Goal: Check status

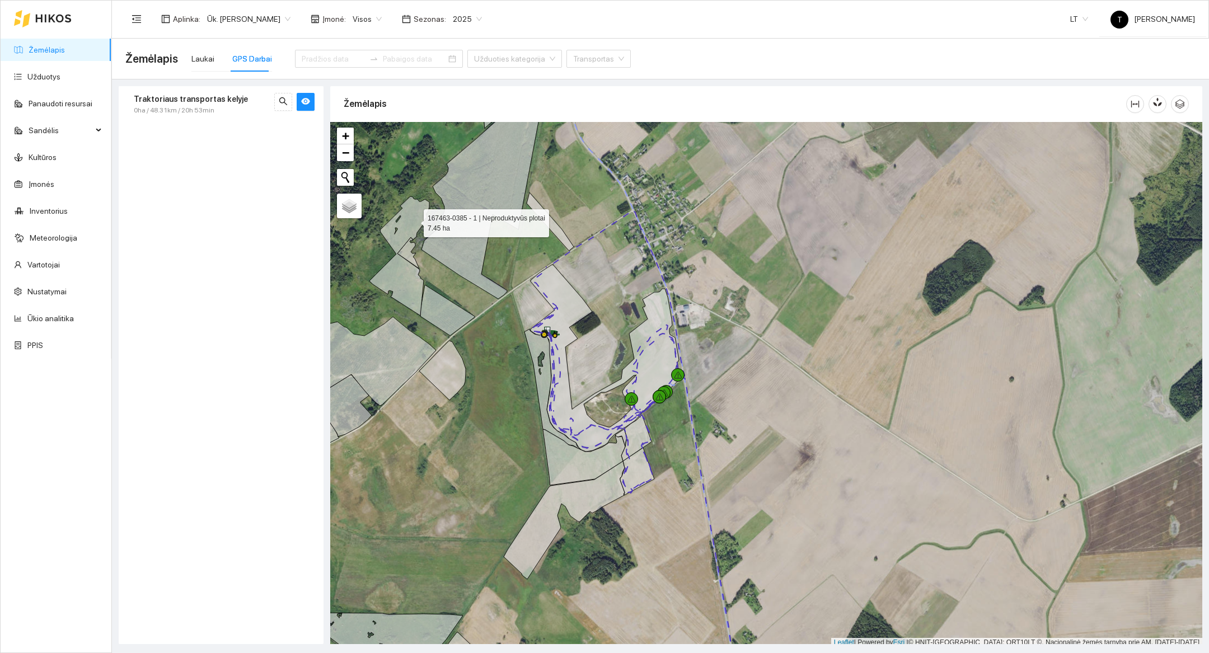
scroll to position [3, 0]
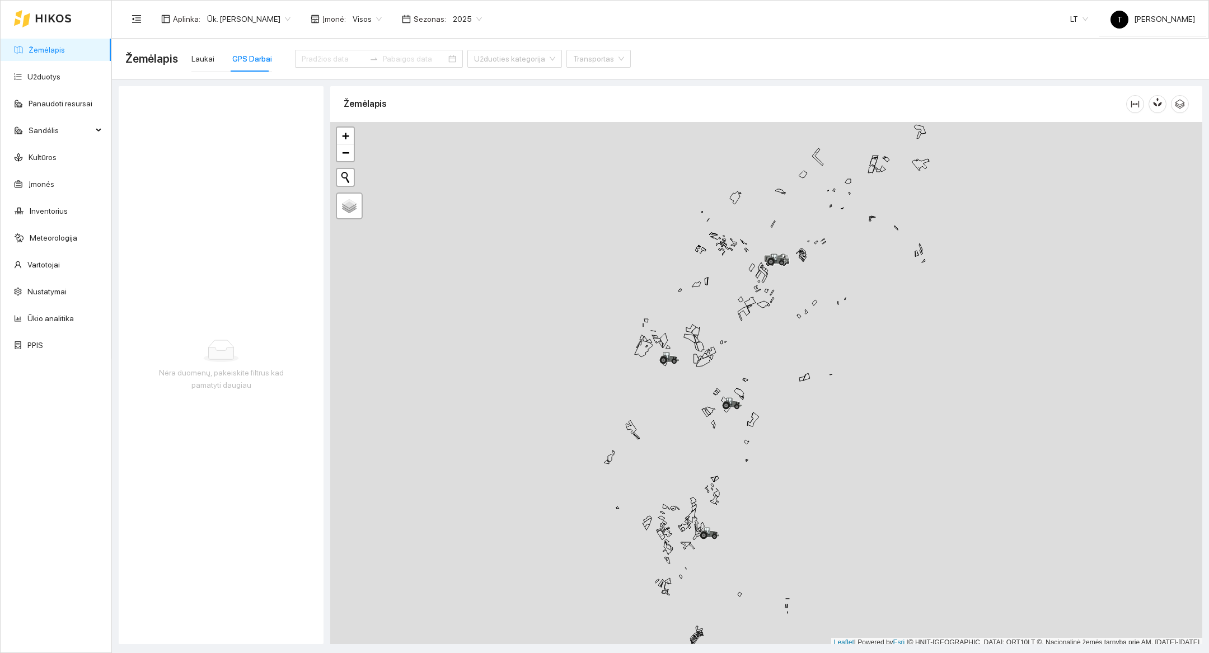
click at [823, 482] on div "+ − Žemėlapis" at bounding box center [766, 384] width 872 height 525
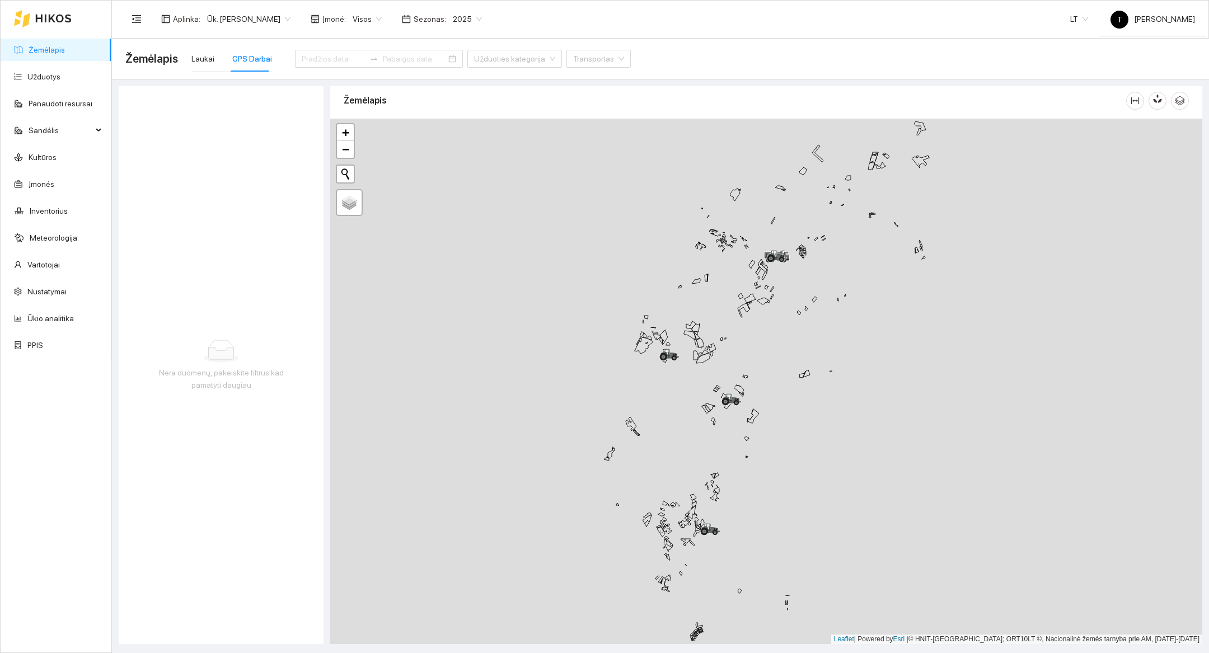
click at [823, 482] on div "+ − Žemėlapis" at bounding box center [766, 381] width 872 height 525
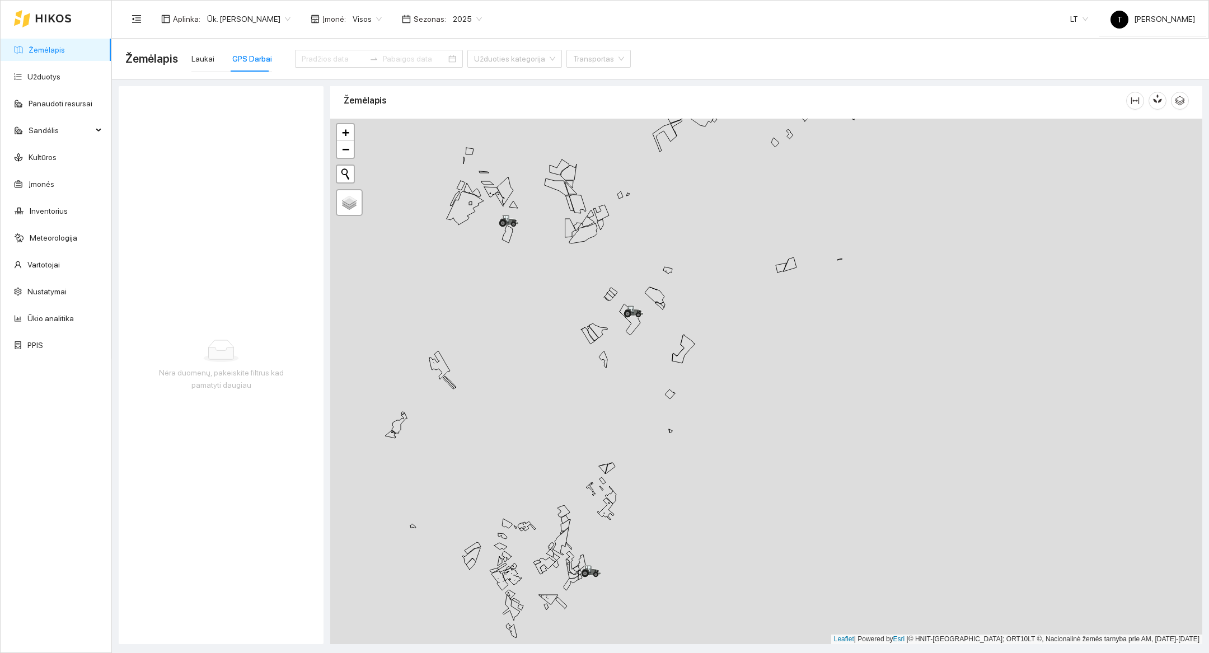
click at [699, 377] on div "+ − Žemėlapis" at bounding box center [766, 381] width 872 height 525
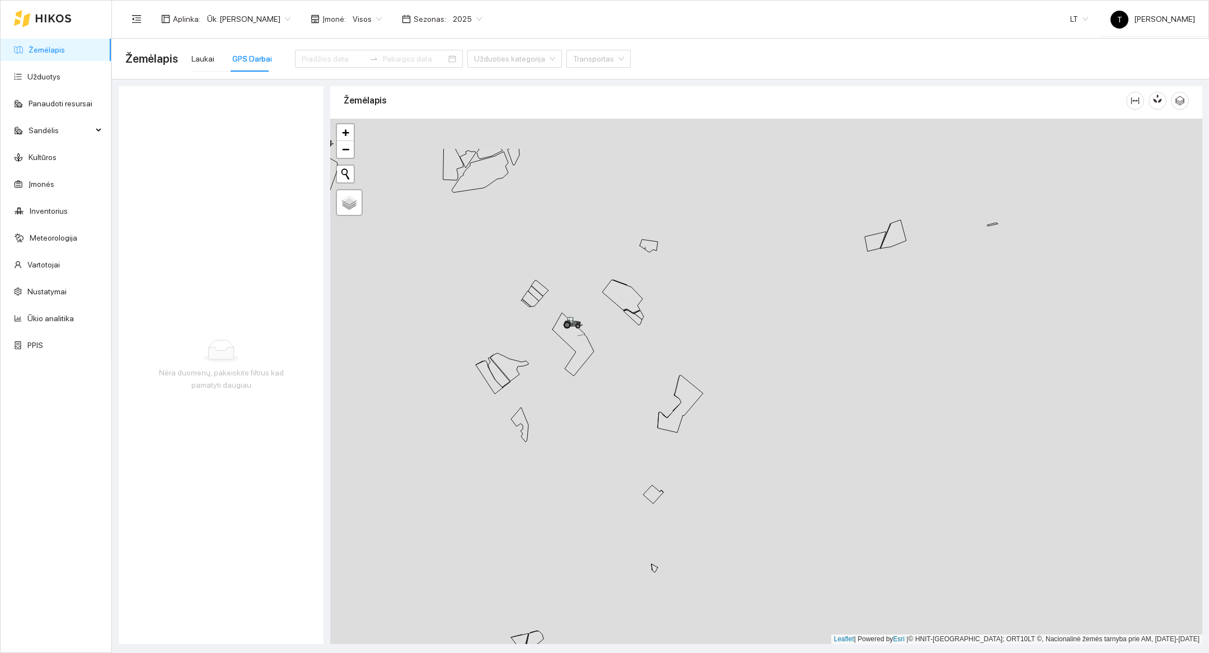
drag, startPoint x: 595, startPoint y: 301, endPoint x: 606, endPoint y: 385, distance: 84.7
click at [606, 385] on div "+ − Žemėlapis" at bounding box center [766, 381] width 872 height 525
click at [565, 321] on icon at bounding box center [567, 324] width 11 height 6
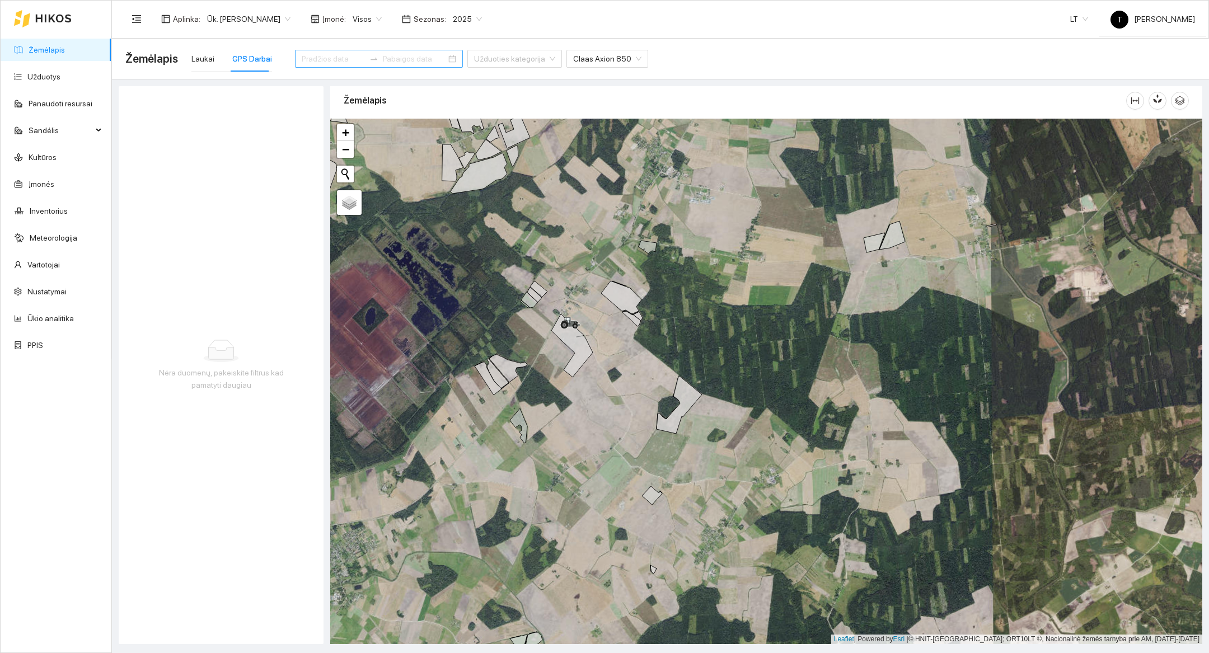
click at [333, 62] on input at bounding box center [333, 59] width 63 height 12
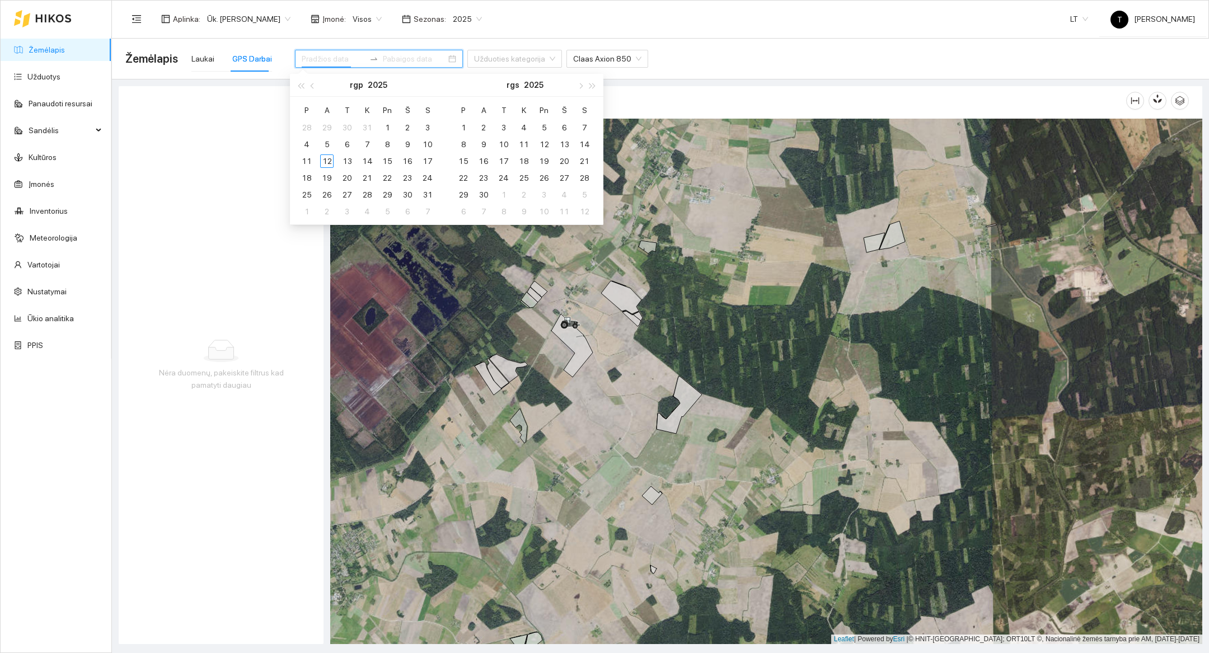
click at [333, 62] on input at bounding box center [333, 59] width 63 height 12
type input "2025-08-11"
click at [307, 159] on div "11" at bounding box center [306, 160] width 13 height 13
type input "2025-08-11"
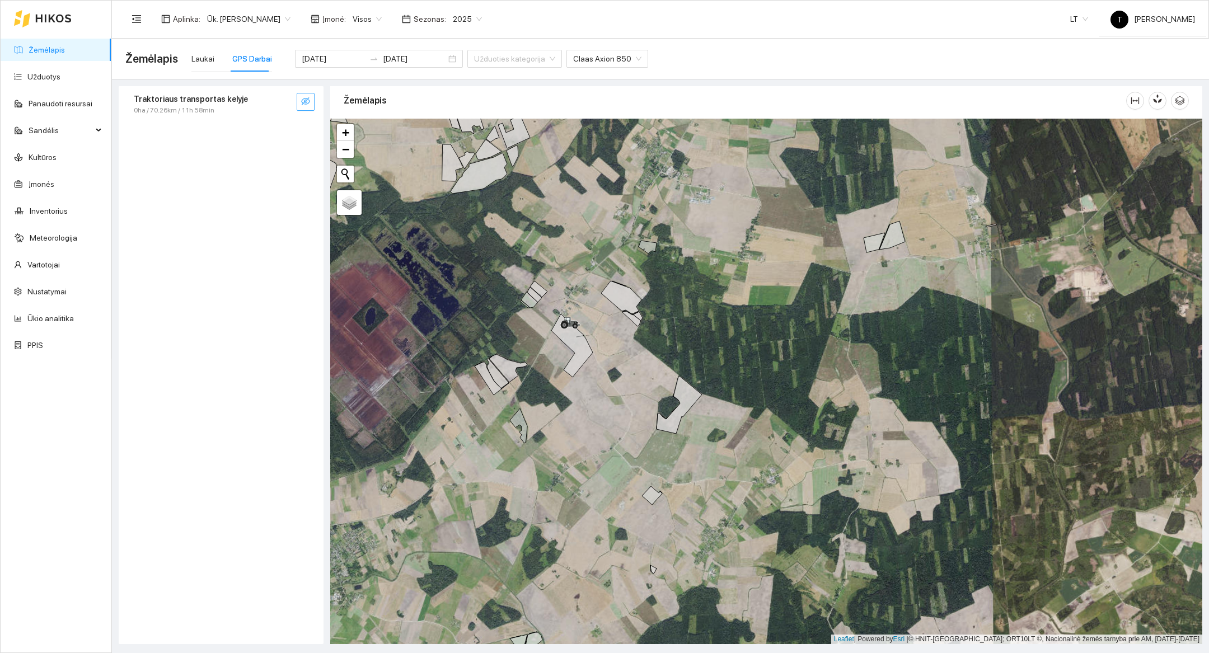
click at [301, 102] on icon "eye-invisible" at bounding box center [305, 101] width 9 height 9
click at [596, 436] on div at bounding box center [766, 381] width 872 height 525
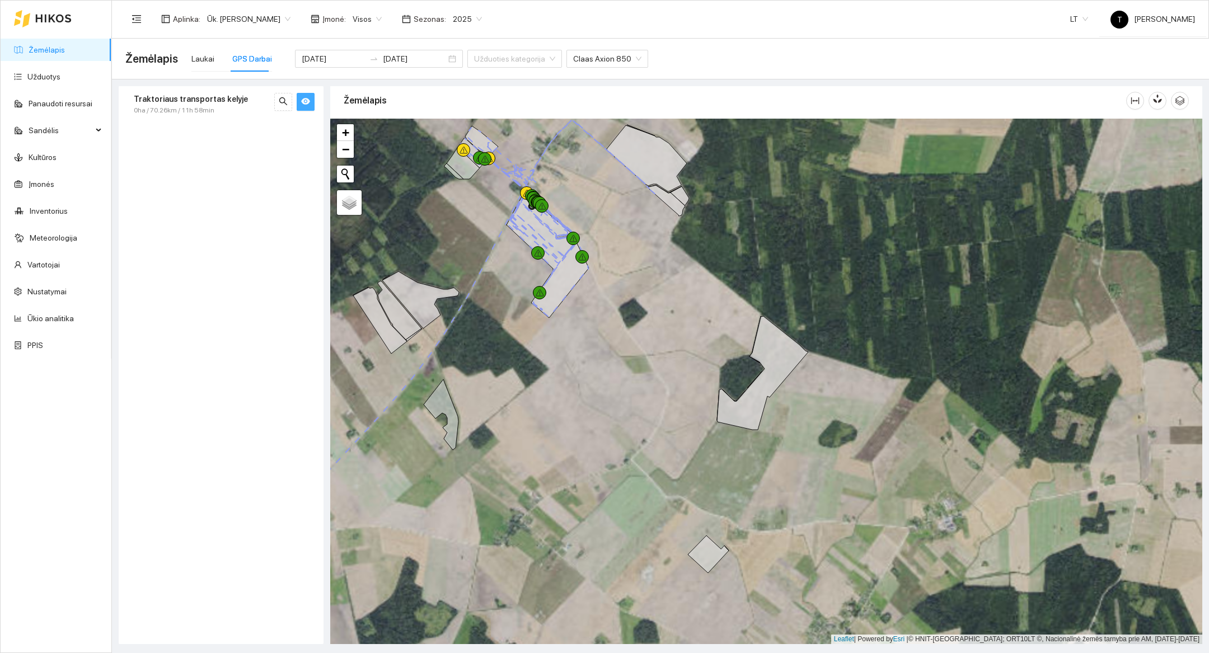
click at [600, 355] on div at bounding box center [766, 381] width 872 height 525
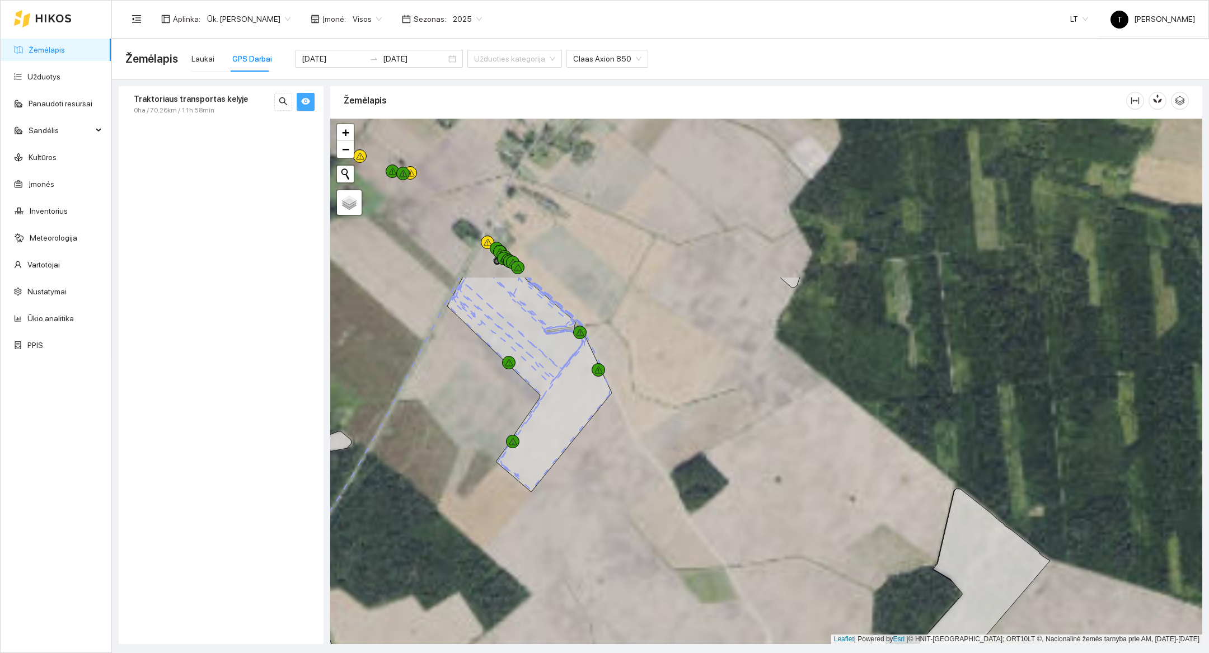
drag, startPoint x: 594, startPoint y: 306, endPoint x: 626, endPoint y: 515, distance: 211.7
click at [626, 515] on div at bounding box center [766, 381] width 872 height 525
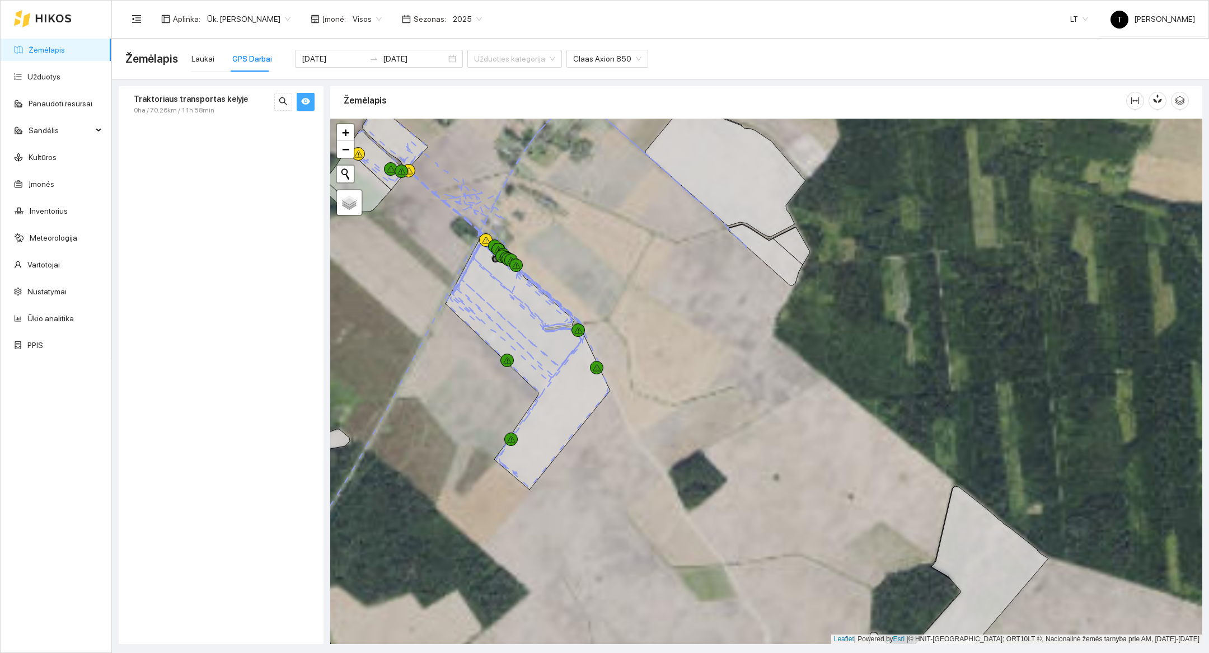
click at [644, 382] on div at bounding box center [766, 381] width 872 height 525
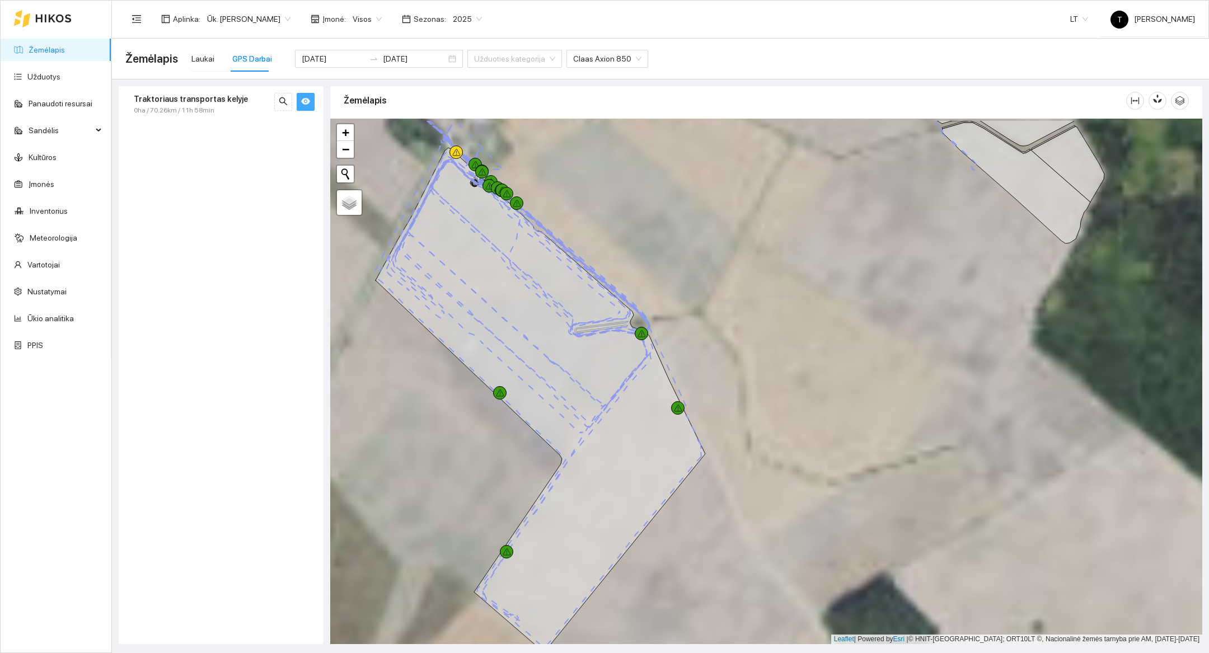
drag, startPoint x: 586, startPoint y: 340, endPoint x: 721, endPoint y: 398, distance: 146.6
click at [721, 398] on div at bounding box center [766, 381] width 872 height 525
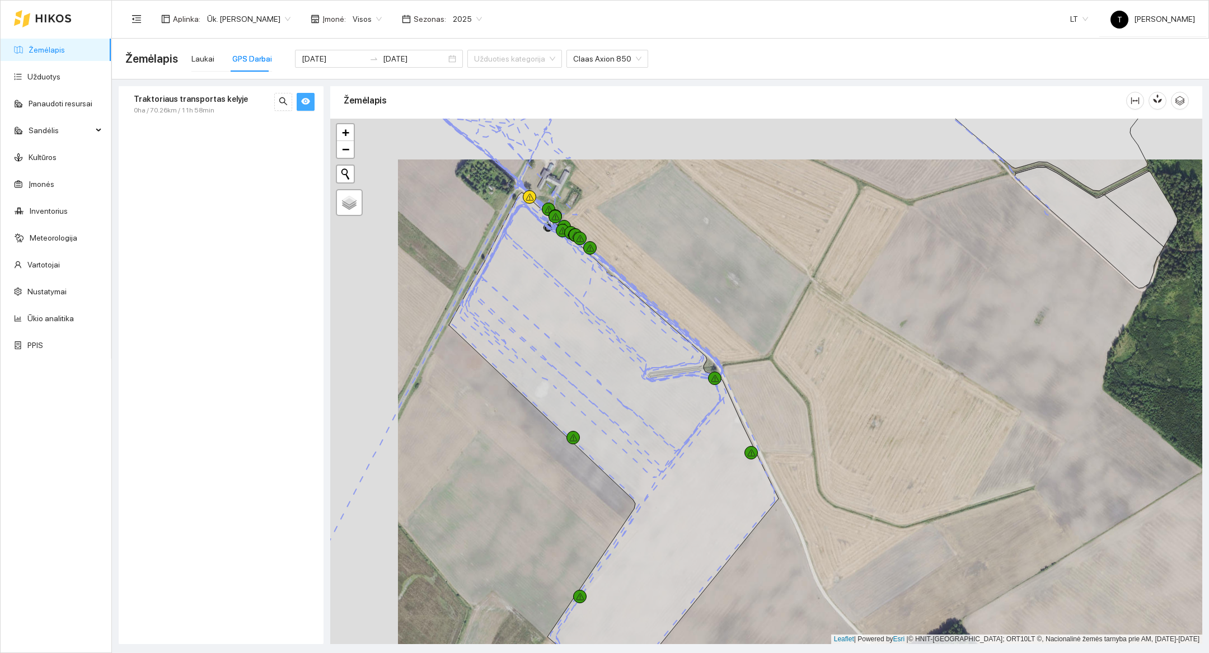
drag, startPoint x: 638, startPoint y: 293, endPoint x: 705, endPoint y: 333, distance: 78.0
click at [705, 333] on div at bounding box center [766, 381] width 872 height 525
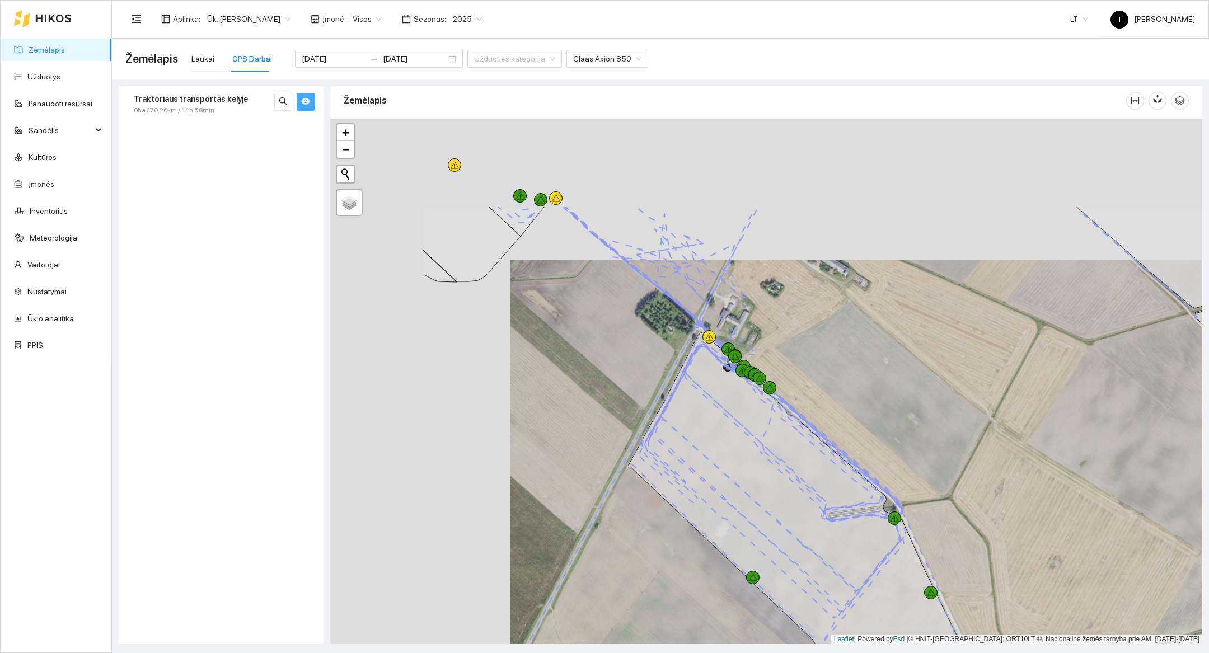
drag, startPoint x: 620, startPoint y: 205, endPoint x: 800, endPoint y: 346, distance: 228.4
click at [800, 346] on div at bounding box center [766, 381] width 872 height 525
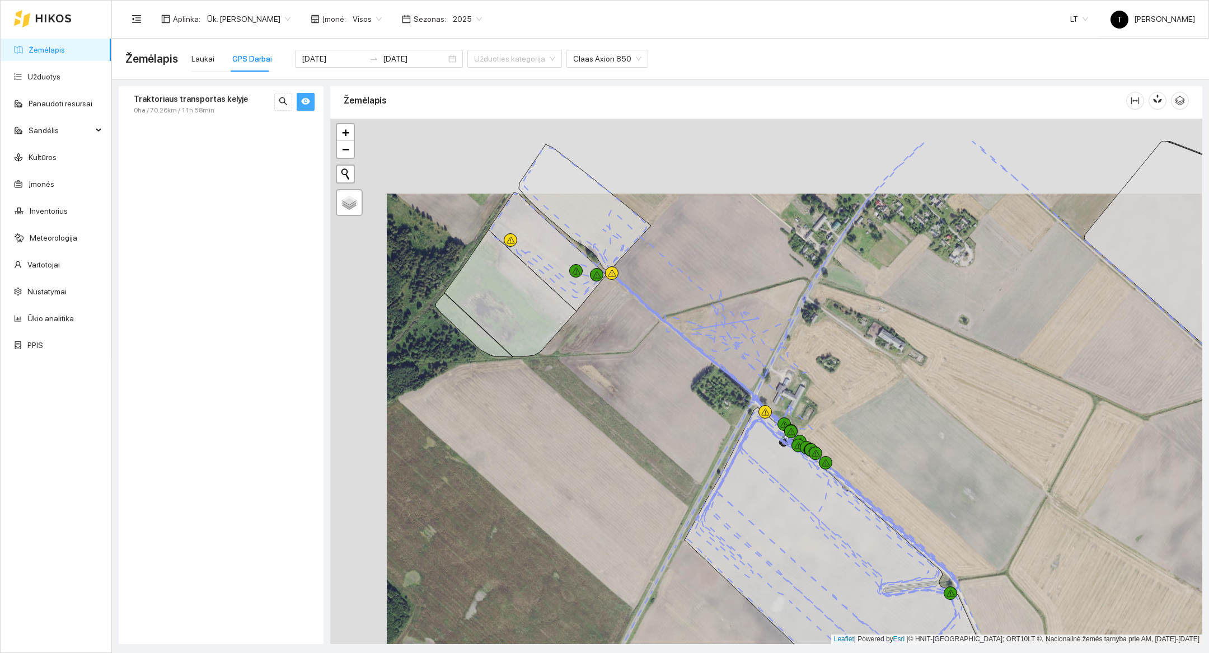
drag, startPoint x: 800, startPoint y: 346, endPoint x: 853, endPoint y: 417, distance: 88.6
click at [853, 417] on div at bounding box center [766, 381] width 872 height 525
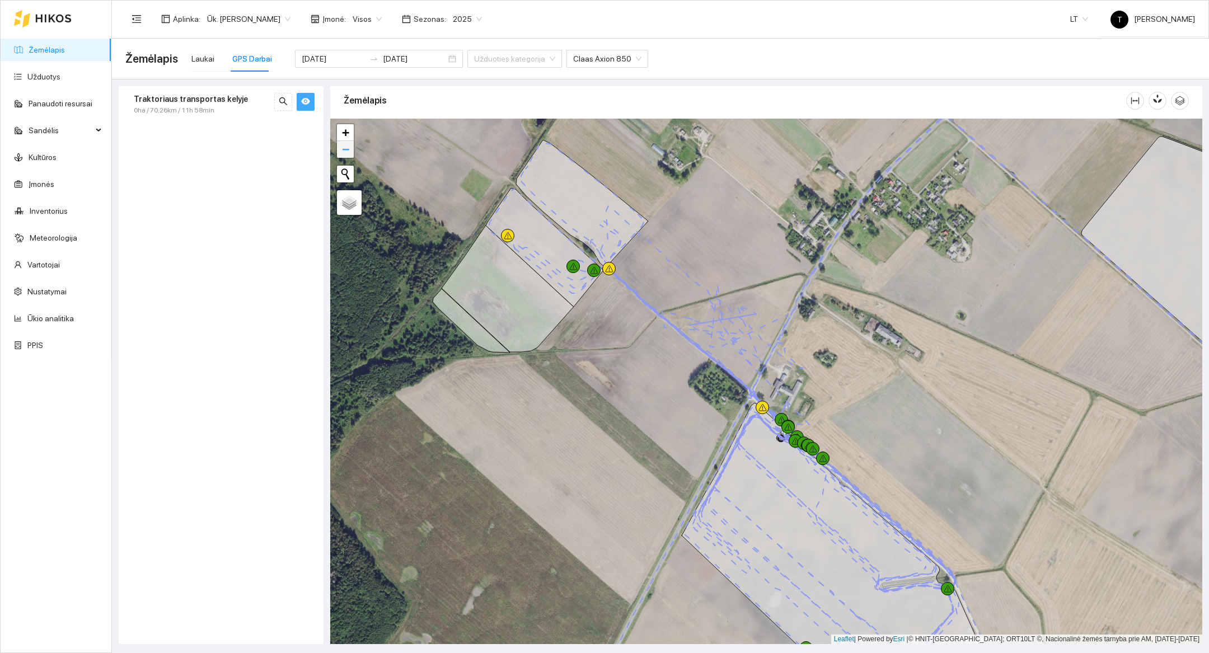
click at [350, 151] on link "−" at bounding box center [345, 149] width 17 height 17
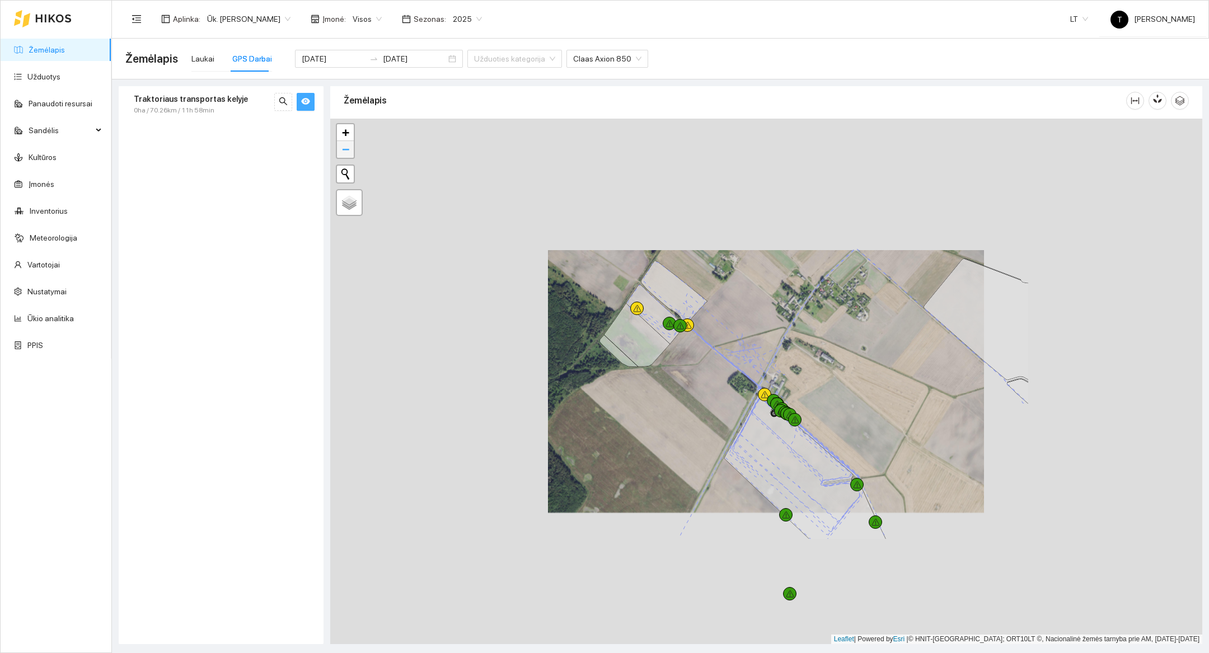
click at [350, 151] on link "−" at bounding box center [345, 149] width 17 height 17
